Goal: Task Accomplishment & Management: Complete application form

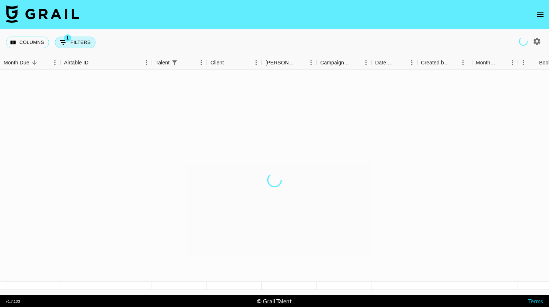
click at [75, 44] on button "1 Filters" at bounding box center [75, 43] width 41 height 12
select select "talentName"
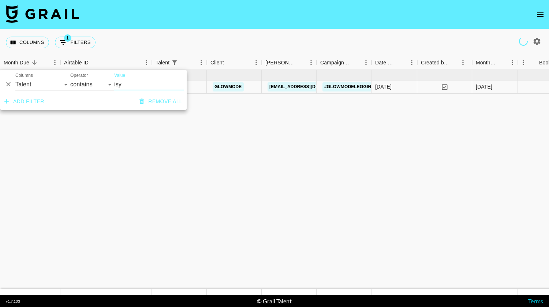
click at [9, 85] on icon "Delete" at bounding box center [8, 84] width 4 height 4
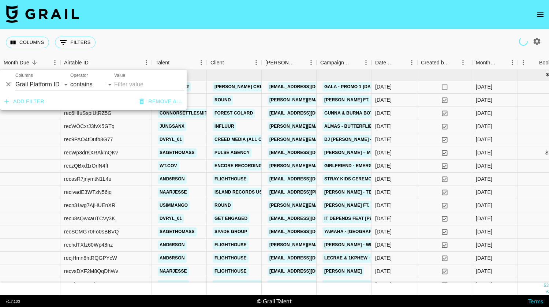
click at [170, 48] on div "Columns 0 Filters + Booking" at bounding box center [274, 42] width 549 height 26
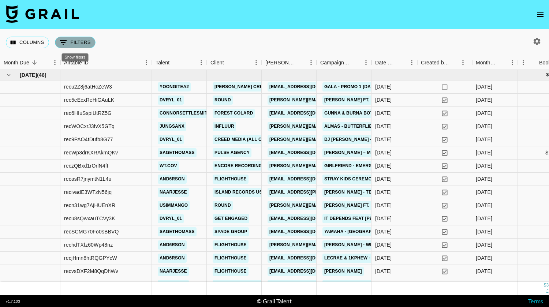
click at [78, 40] on button "0 Filters" at bounding box center [75, 43] width 41 height 12
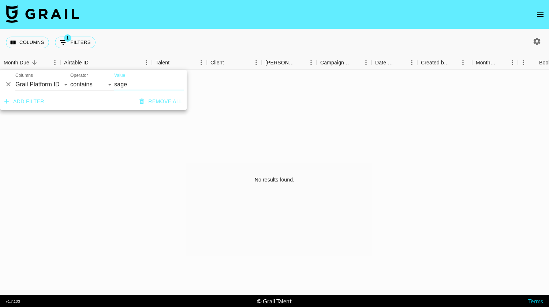
type input "sage"
click at [34, 80] on select "Grail Platform ID Airtable ID Talent Manager Client [PERSON_NAME] Campaign (Typ…" at bounding box center [42, 85] width 55 height 12
select select "talentName"
click at [15, 79] on select "Grail Platform ID Airtable ID Talent Manager Client [PERSON_NAME] Campaign (Typ…" at bounding box center [42, 85] width 55 height 12
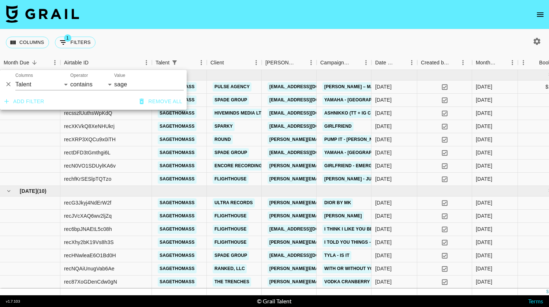
click at [205, 46] on div "Columns 1 Filters + Booking" at bounding box center [274, 42] width 549 height 26
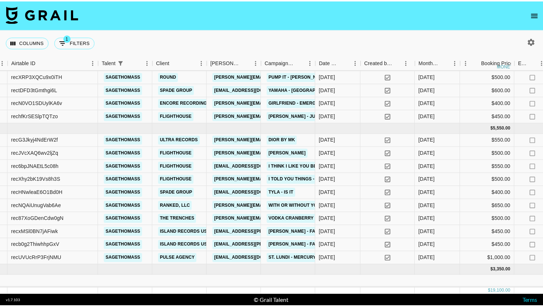
scroll to position [0, 53]
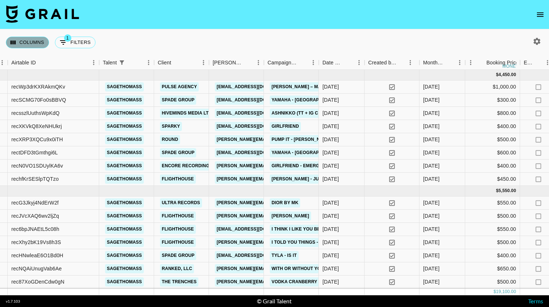
click at [31, 40] on button "Columns" at bounding box center [27, 43] width 43 height 12
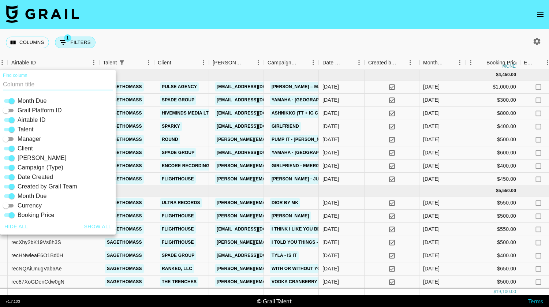
click at [64, 44] on icon "Show filters" at bounding box center [63, 42] width 9 height 9
select select "talentName"
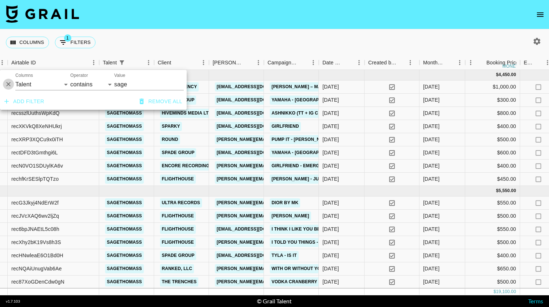
click at [5, 85] on icon "Delete" at bounding box center [8, 84] width 7 height 7
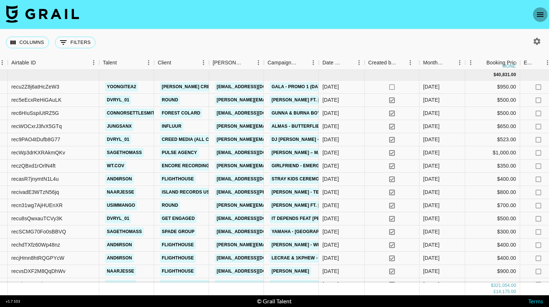
click at [538, 14] on icon "open drawer" at bounding box center [540, 14] width 9 height 9
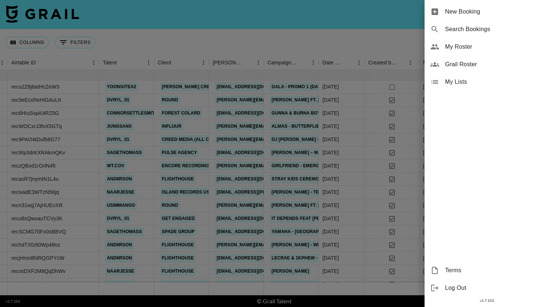
click at [472, 20] on div "New Booking" at bounding box center [487, 12] width 124 height 18
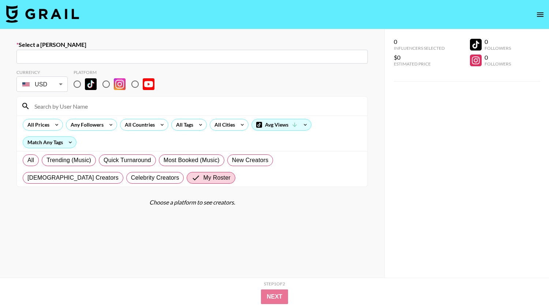
click at [335, 37] on section "Select a [PERSON_NAME] ​ Currency USD USD ​ Platform All Prices Any Followers A…" at bounding box center [274, 179] width 549 height 359
click at [76, 85] on input "radio" at bounding box center [75, 83] width 15 height 15
radio input "true"
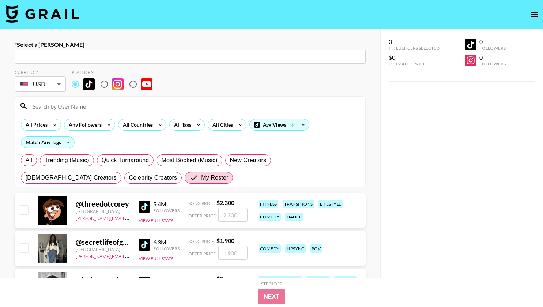
click at [79, 61] on div "​" at bounding box center [190, 57] width 351 height 14
paste input "~[PERSON_NAME]"
click at [23, 56] on input "~[PERSON_NAME]" at bounding box center [185, 57] width 333 height 8
type input "~[PERSON_NAME]"
click at [48, 23] on link at bounding box center [42, 14] width 73 height 19
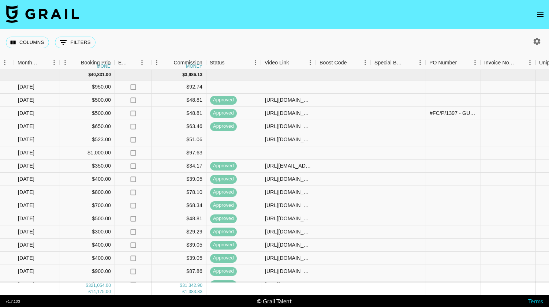
scroll to position [0, 458]
click at [441, 140] on div at bounding box center [453, 139] width 55 height 13
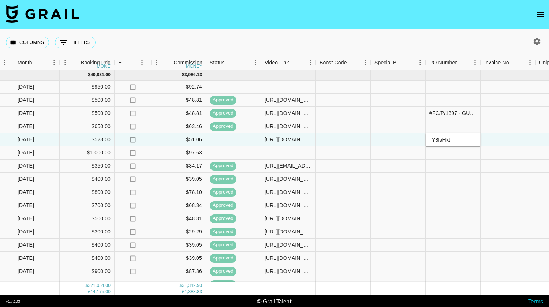
type input "Y8laHkt"
click at [516, 139] on div at bounding box center [508, 139] width 55 height 13
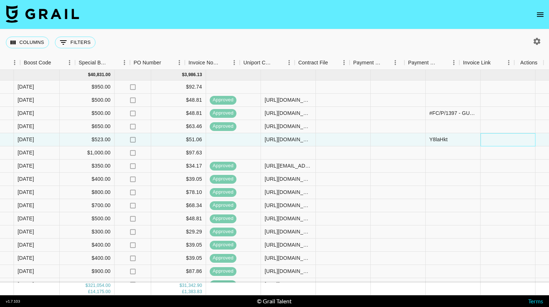
scroll to position [0, 754]
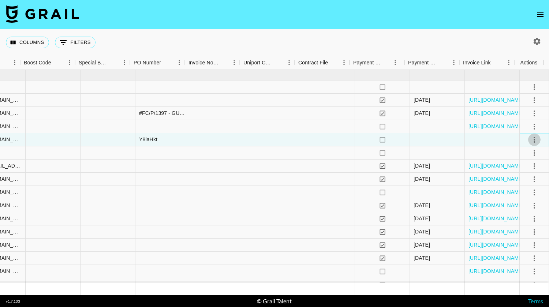
click at [531, 138] on icon "select merge strategy" at bounding box center [534, 139] width 9 height 9
click at [514, 209] on div "Approve" at bounding box center [518, 208] width 22 height 9
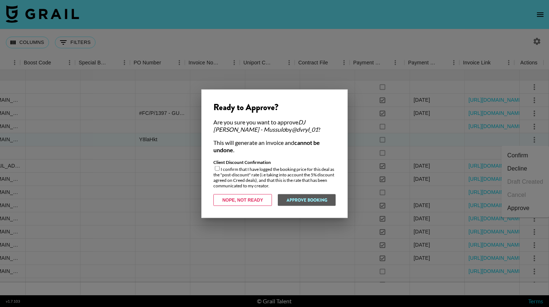
click at [217, 169] on input "checkbox" at bounding box center [217, 168] width 5 height 5
checkbox input "true"
click at [298, 197] on button "Approve Booking" at bounding box center [306, 200] width 58 height 12
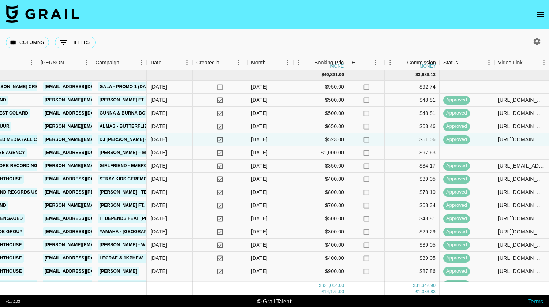
scroll to position [0, 0]
